Goal: Task Accomplishment & Management: Complete application form

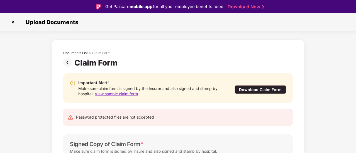
scroll to position [64, 0]
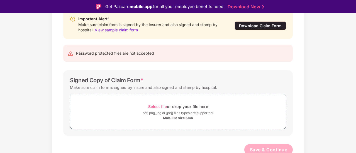
drag, startPoint x: 355, startPoint y: 120, endPoint x: 356, endPoint y: 97, distance: 23.4
click at [356, 97] on html "Get Pazcare mobile app for all your employee benefits need Download Now Upload …" at bounding box center [178, 76] width 356 height 153
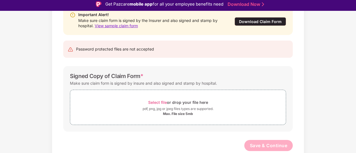
scroll to position [2, 0]
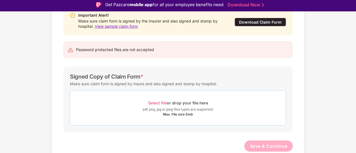
click at [155, 102] on span "Select file" at bounding box center [157, 103] width 19 height 5
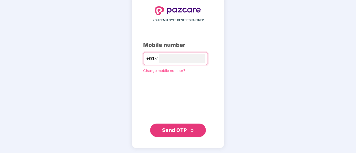
type input "**********"
click at [183, 134] on button "Send OTP" at bounding box center [178, 130] width 56 height 13
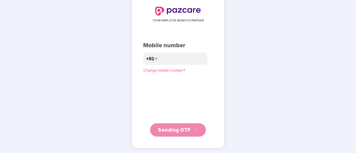
scroll to position [28, 0]
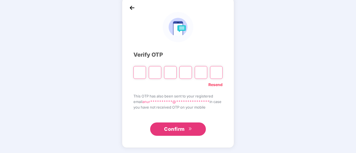
type input "*"
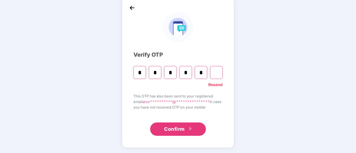
type input "*"
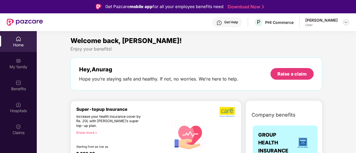
click at [346, 23] on img at bounding box center [346, 22] width 4 height 4
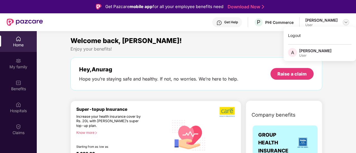
click at [346, 23] on img at bounding box center [346, 22] width 4 height 4
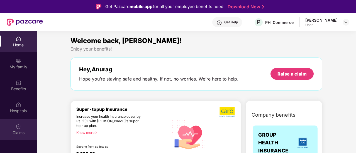
click at [15, 131] on div "Claims" at bounding box center [18, 133] width 37 height 6
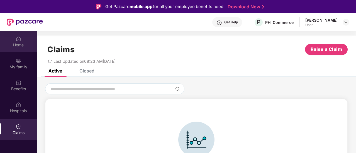
click at [20, 45] on div "Home" at bounding box center [18, 45] width 37 height 6
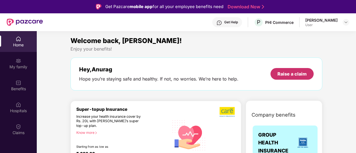
click at [293, 78] on div "Raise a claim" at bounding box center [291, 74] width 43 height 12
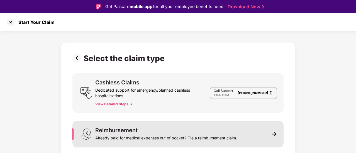
click at [157, 132] on div "Reimbursement Already paid for medical expenses out of pocket? File a reimburse…" at bounding box center [166, 134] width 142 height 13
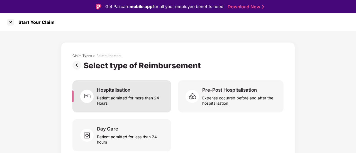
click at [144, 102] on div "Patient admitted for more than 24 Hours" at bounding box center [131, 99] width 68 height 13
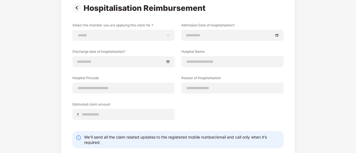
scroll to position [47, 0]
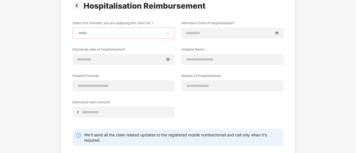
click at [169, 33] on select "**********" at bounding box center [123, 33] width 93 height 4
select select "**********"
click at [77, 31] on select "**********" at bounding box center [123, 33] width 93 height 4
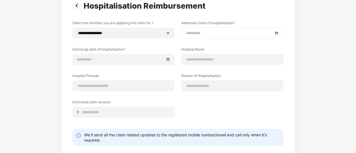
click at [189, 35] on input at bounding box center [229, 33] width 87 height 6
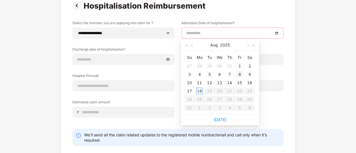
type input "**********"
click at [241, 75] on div "8" at bounding box center [239, 74] width 7 height 7
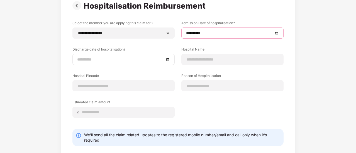
click at [123, 59] on input at bounding box center [120, 60] width 87 height 6
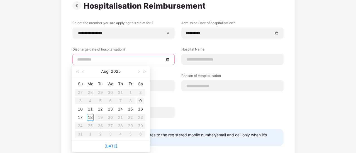
type input "**********"
click at [140, 101] on div "9" at bounding box center [140, 101] width 7 height 7
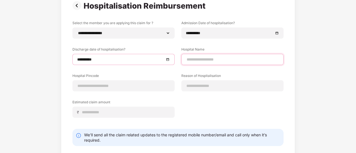
click at [240, 61] on input at bounding box center [232, 60] width 93 height 6
type input "**********"
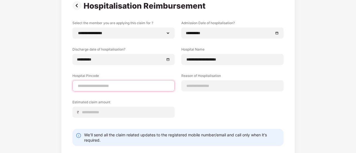
click at [154, 84] on input at bounding box center [123, 86] width 93 height 6
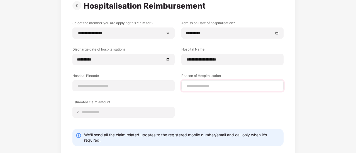
click at [241, 89] on div at bounding box center [232, 85] width 102 height 11
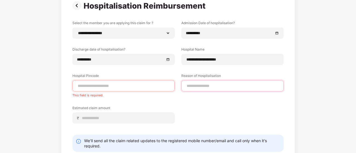
click at [237, 87] on input at bounding box center [232, 86] width 93 height 6
type input "**********"
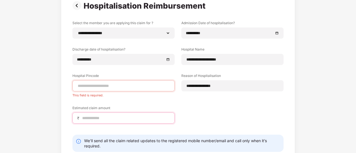
click at [151, 120] on input at bounding box center [126, 119] width 88 height 6
type input "******"
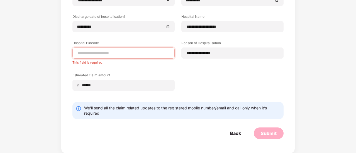
click at [184, 99] on form "**********" at bounding box center [177, 64] width 211 height 152
click at [230, 88] on div "**********" at bounding box center [177, 44] width 211 height 112
click at [143, 52] on input at bounding box center [123, 53] width 93 height 6
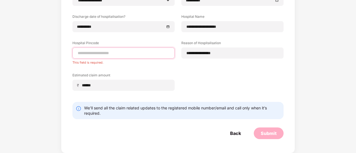
click at [144, 53] on input at bounding box center [123, 53] width 93 height 6
click at [232, 53] on input "**********" at bounding box center [232, 53] width 93 height 6
click at [146, 54] on input at bounding box center [123, 53] width 93 height 6
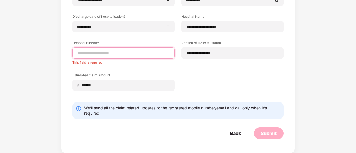
click at [146, 54] on input at bounding box center [123, 53] width 93 height 6
click at [136, 54] on input at bounding box center [123, 53] width 93 height 6
type input "******"
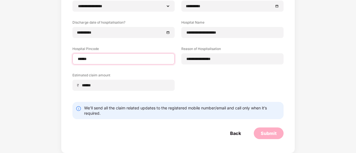
select select "******"
select select "**********"
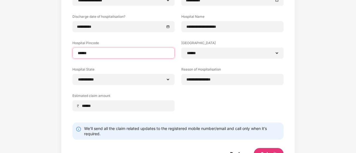
type input "******"
click at [264, 100] on div "**********" at bounding box center [177, 54] width 211 height 132
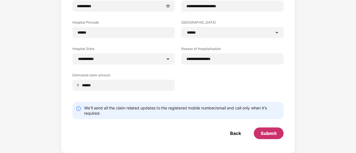
click at [274, 135] on div "Submit" at bounding box center [269, 134] width 16 height 6
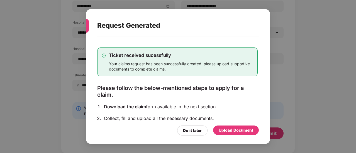
click at [238, 133] on div "Upload Document" at bounding box center [236, 131] width 35 height 6
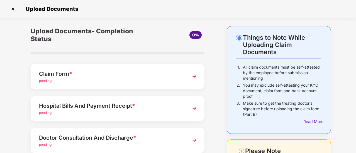
click at [195, 75] on img at bounding box center [194, 77] width 10 height 10
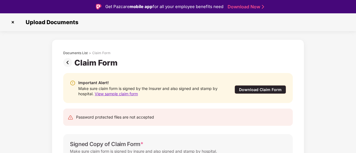
click at [355, 146] on div "Documents List > Claim Form Claim Form Important Alert! Make sure claim form is…" at bounding box center [178, 137] width 356 height 194
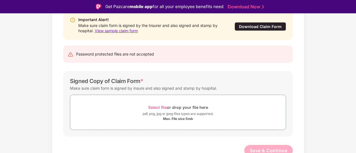
scroll to position [67, 0]
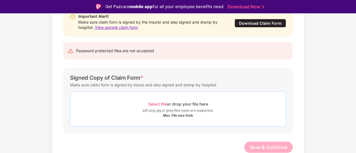
click at [162, 105] on span "Select file" at bounding box center [157, 104] width 19 height 5
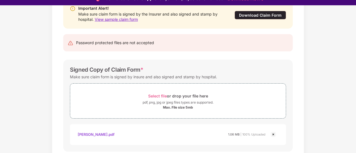
scroll to position [13, 0]
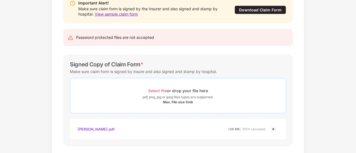
click at [162, 90] on span "Select file" at bounding box center [157, 91] width 19 height 5
click at [160, 90] on span "Select file" at bounding box center [157, 91] width 19 height 5
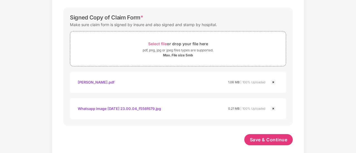
scroll to position [119, 0]
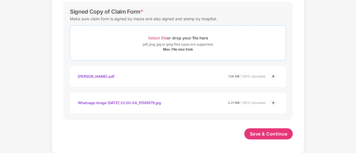
click at [159, 38] on span "Select file" at bounding box center [157, 38] width 19 height 5
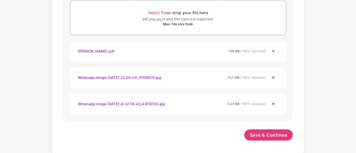
scroll to position [146, 0]
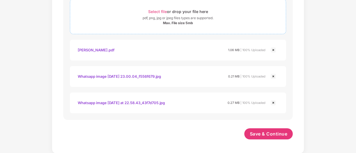
click at [163, 12] on span "Select file" at bounding box center [157, 11] width 19 height 5
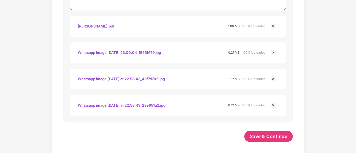
scroll to position [172, 0]
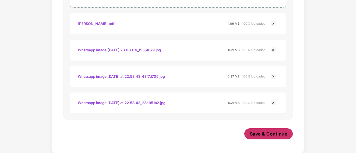
click at [272, 136] on span "Save & Continue" at bounding box center [269, 134] width 38 height 6
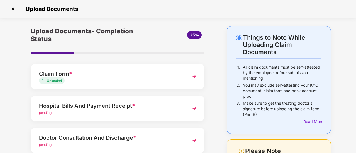
click at [134, 108] on span "*" at bounding box center [133, 106] width 3 height 7
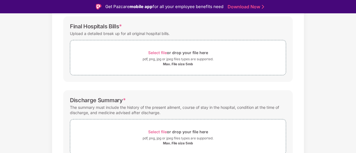
scroll to position [79, 0]
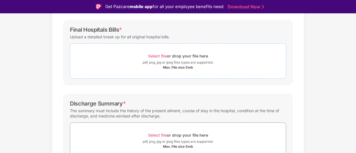
click at [160, 55] on span "Select file" at bounding box center [157, 56] width 19 height 5
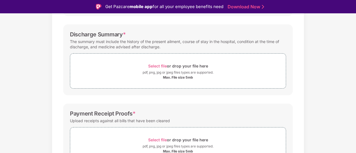
scroll to position [180, 0]
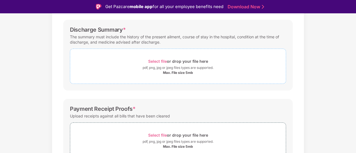
click at [158, 61] on span "Select file" at bounding box center [157, 61] width 19 height 5
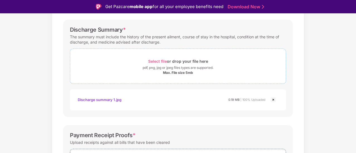
click at [161, 62] on span "Select file" at bounding box center [157, 61] width 19 height 5
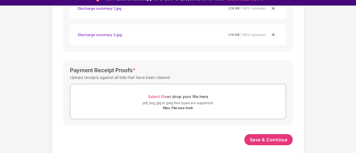
scroll to position [9, 0]
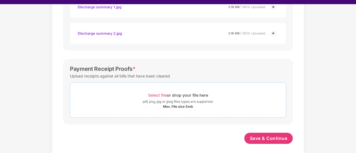
click at [160, 95] on span "Select file" at bounding box center [157, 95] width 19 height 5
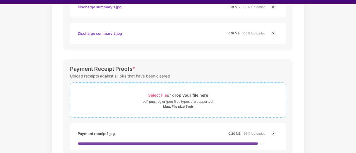
click at [158, 96] on span "Select file" at bounding box center [157, 95] width 19 height 5
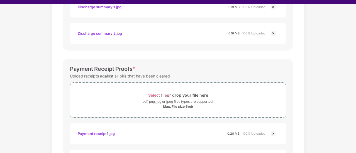
scroll to position [316, 0]
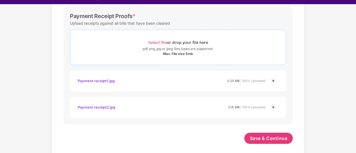
click at [163, 42] on span "Select file" at bounding box center [157, 42] width 19 height 5
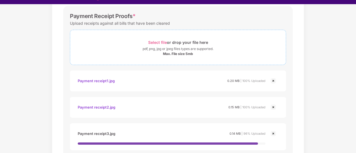
click at [164, 42] on span "Select file" at bounding box center [157, 42] width 19 height 5
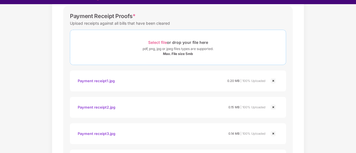
click at [160, 42] on span "Select file" at bounding box center [157, 42] width 19 height 5
drag, startPoint x: 355, startPoint y: 115, endPoint x: 356, endPoint y: 129, distance: 14.5
click at [356, 129] on html "Get Pazcare mobile app for all your employee benefits need Download Now Upload …" at bounding box center [178, 67] width 356 height 153
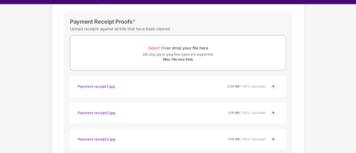
scroll to position [304, 0]
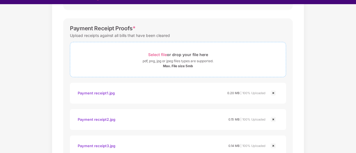
click at [157, 54] on span "Select file" at bounding box center [157, 54] width 19 height 5
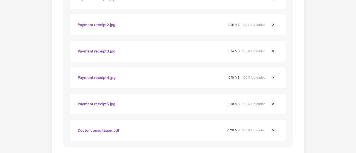
scroll to position [422, 0]
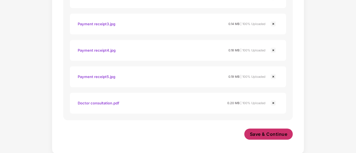
click at [277, 134] on span "Save & Continue" at bounding box center [269, 134] width 38 height 6
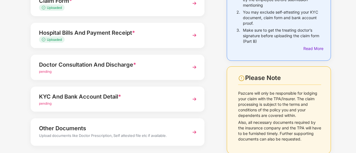
scroll to position [74, 0]
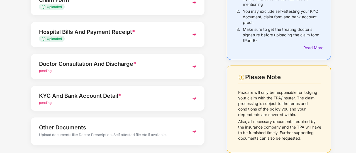
click at [195, 67] on img at bounding box center [194, 67] width 10 height 10
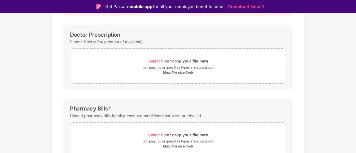
click at [157, 61] on span "Select file" at bounding box center [157, 61] width 19 height 5
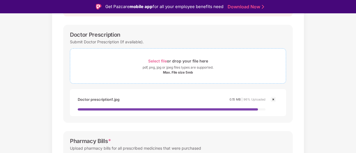
click at [159, 60] on span "Select file" at bounding box center [157, 61] width 19 height 5
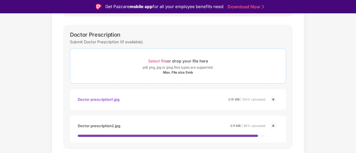
click at [161, 62] on span "Select file" at bounding box center [157, 61] width 19 height 5
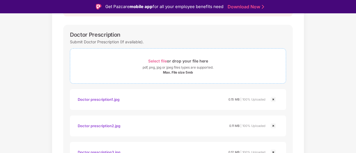
click at [159, 59] on span "Select file" at bounding box center [157, 61] width 19 height 5
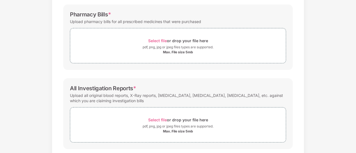
scroll to position [266, 0]
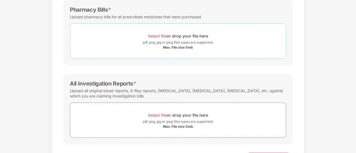
click at [156, 35] on span "Select file" at bounding box center [157, 36] width 19 height 5
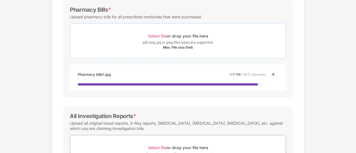
click at [163, 36] on span "Select file" at bounding box center [157, 36] width 19 height 5
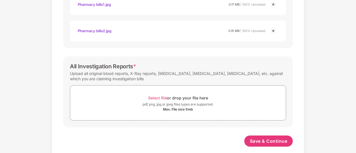
scroll to position [343, 0]
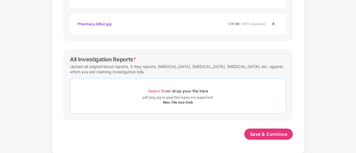
click at [156, 91] on span "Select file" at bounding box center [157, 91] width 19 height 5
click at [159, 91] on span "Select file" at bounding box center [157, 91] width 19 height 5
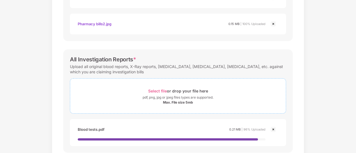
click at [157, 92] on span "Select file" at bounding box center [157, 91] width 19 height 5
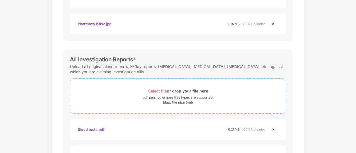
click at [157, 89] on span "Select file" at bounding box center [157, 91] width 19 height 5
click at [159, 90] on span "Select file" at bounding box center [157, 91] width 19 height 5
click at [160, 90] on span "Select file" at bounding box center [157, 91] width 19 height 5
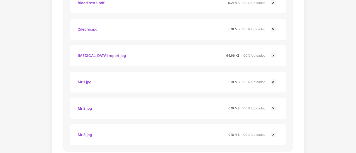
scroll to position [501, 0]
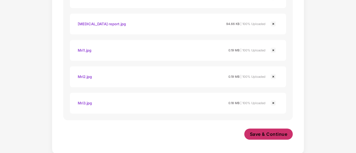
click at [275, 135] on span "Save & Continue" at bounding box center [269, 134] width 38 height 6
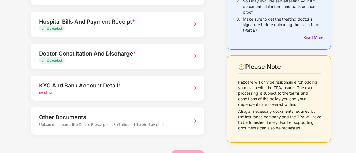
scroll to position [100, 0]
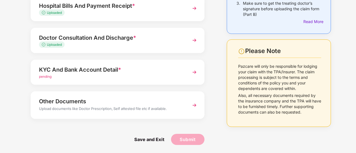
click at [194, 72] on img at bounding box center [194, 72] width 10 height 10
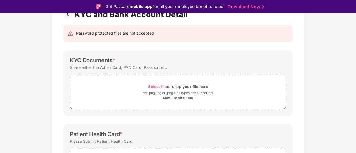
scroll to position [55, 0]
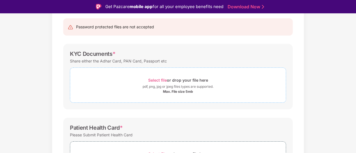
click at [161, 79] on span "Select file" at bounding box center [157, 80] width 19 height 5
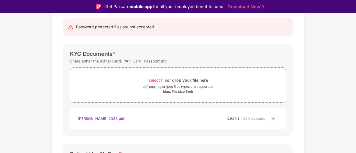
scroll to position [13, 0]
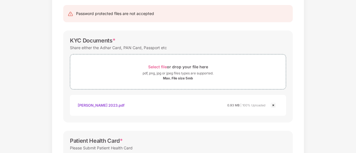
click at [355, 123] on div "Documents List > KYC and Bank Account Detail KYC and Bank Account Detail Passwo…" at bounding box center [178, 137] width 356 height 333
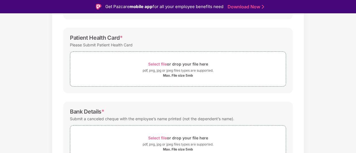
scroll to position [166, 0]
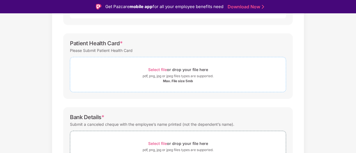
click at [161, 70] on span "Select file" at bounding box center [157, 69] width 19 height 5
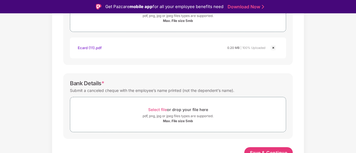
scroll to position [232, 0]
